Goal: Find specific page/section: Find specific page/section

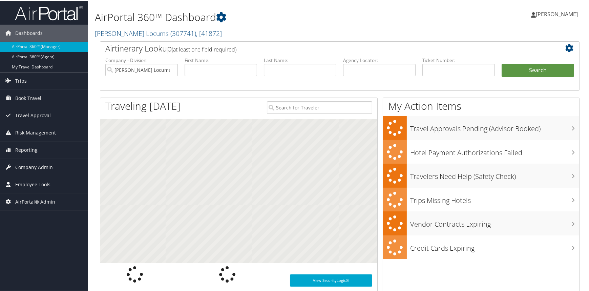
click at [28, 186] on span "Employee Tools" at bounding box center [32, 183] width 35 height 17
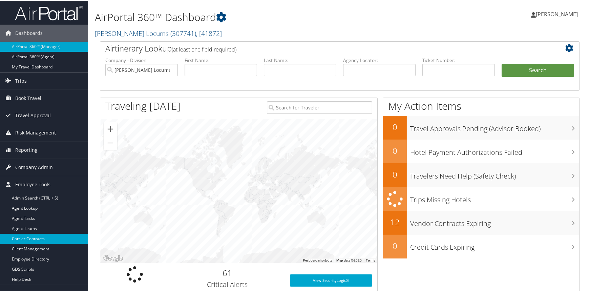
click at [41, 238] on link "Carrier Contracts" at bounding box center [44, 238] width 88 height 10
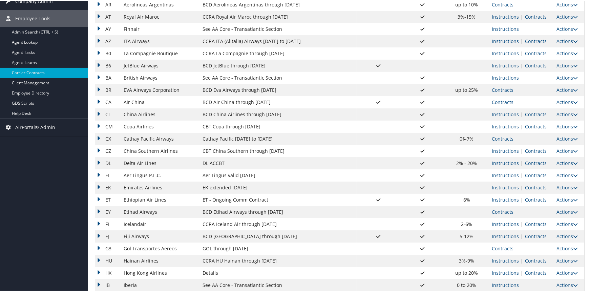
scroll to position [271, 0]
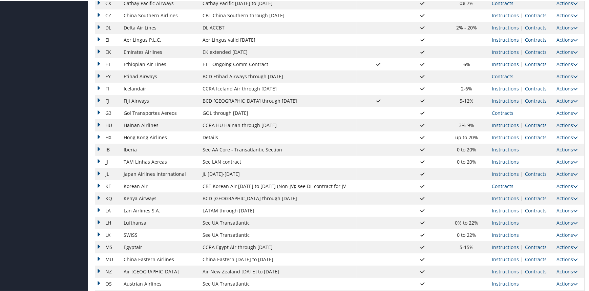
click at [534, 211] on link "Contracts" at bounding box center [536, 210] width 22 height 6
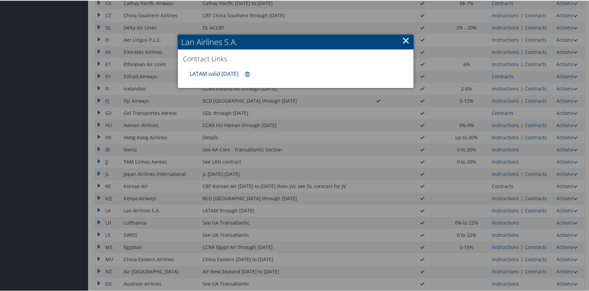
click at [214, 73] on link "LATAM valid 31DEC25" at bounding box center [214, 72] width 49 height 7
